Goal: Check status

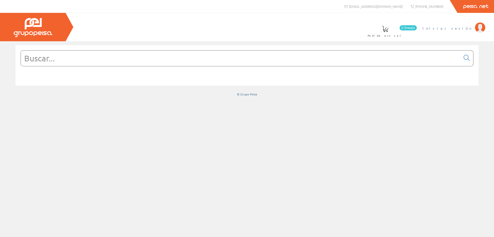
drag, startPoint x: 0, startPoint y: 0, endPoint x: 461, endPoint y: 28, distance: 462.1
click at [461, 28] on span "Iniciar sesión" at bounding box center [448, 27] width 50 height 5
click at [459, 30] on span "[PERSON_NAME]" at bounding box center [448, 27] width 47 height 5
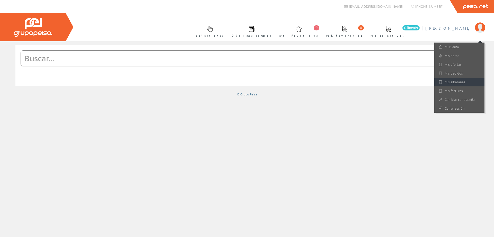
click at [451, 84] on link "Mis albaranes" at bounding box center [459, 81] width 50 height 9
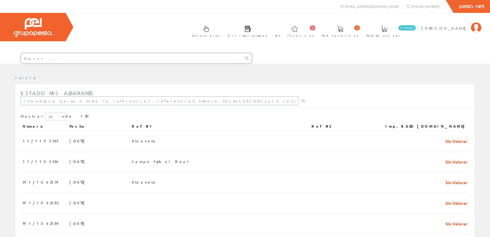
click at [62, 102] on input "text" at bounding box center [160, 100] width 278 height 9
type input "11/1105346"
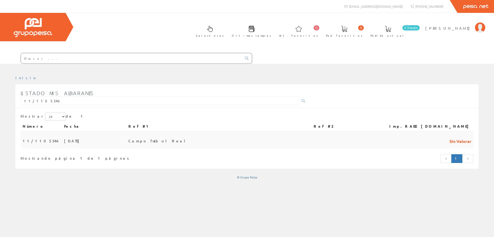
click at [179, 139] on span "Campo futbol Real" at bounding box center [157, 140] width 59 height 9
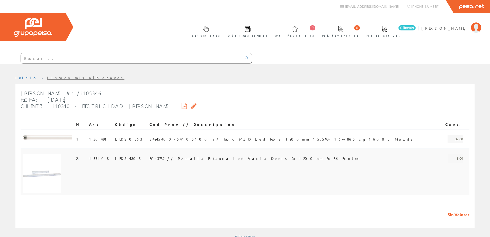
click at [169, 158] on span "EC-3732 // Pantalla Estanca Led Vacia Denis 2x1200mm 2x36 Ecolux" at bounding box center [256, 158] width 213 height 9
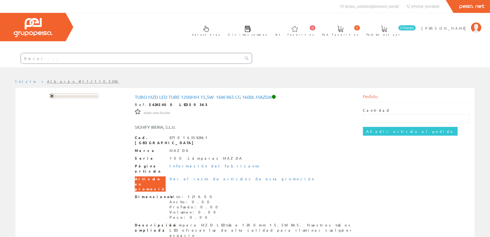
scroll to position [26, 0]
